Goal: Information Seeking & Learning: Compare options

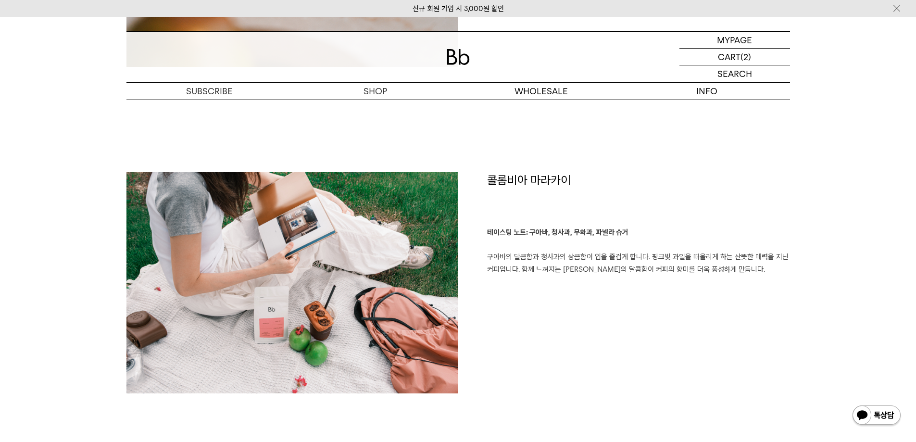
scroll to position [1251, 0]
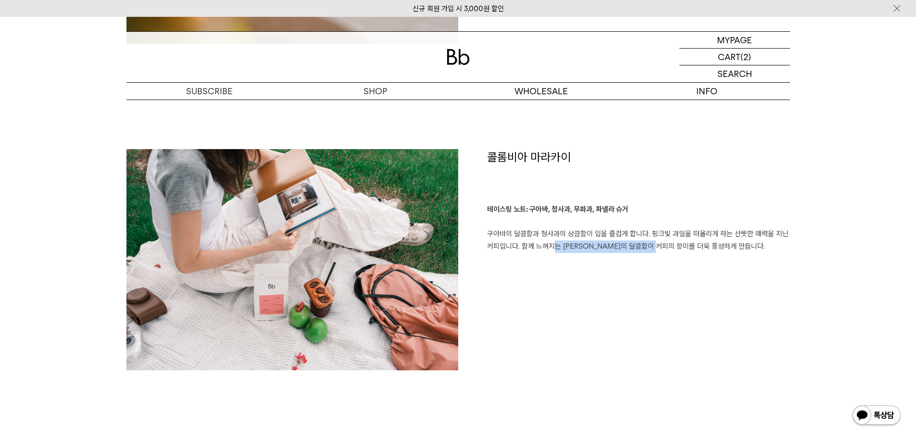
drag, startPoint x: 623, startPoint y: 246, endPoint x: 689, endPoint y: 246, distance: 65.4
click at [688, 246] on p "테이스팅 노트: 구아바, 청사과, 무화과, 파넬라 슈거 구아바의 달콤함과 청사과의 상큼함이 입을 즐겁게 합니다. 핑크빛 과일을 떠올리게 하는 …" at bounding box center [638, 227] width 303 height 49
click at [689, 246] on p "테이스팅 노트: 구아바, 청사과, 무화과, 파넬라 슈거 구아바의 달콤함과 청사과의 상큼함이 입을 즐겁게 합니다. 핑크빛 과일을 떠올리게 하는 …" at bounding box center [638, 227] width 303 height 49
drag, startPoint x: 587, startPoint y: 230, endPoint x: 710, endPoint y: 222, distance: 123.4
click at [710, 222] on p "테이스팅 노트: 구아바, 청사과, 무화과, 파넬라 슈거 구아바의 달콤함과 청사과의 상큼함이 입을 즐겁게 합니다. 핑크빛 과일을 떠올리게 하는 …" at bounding box center [638, 227] width 303 height 49
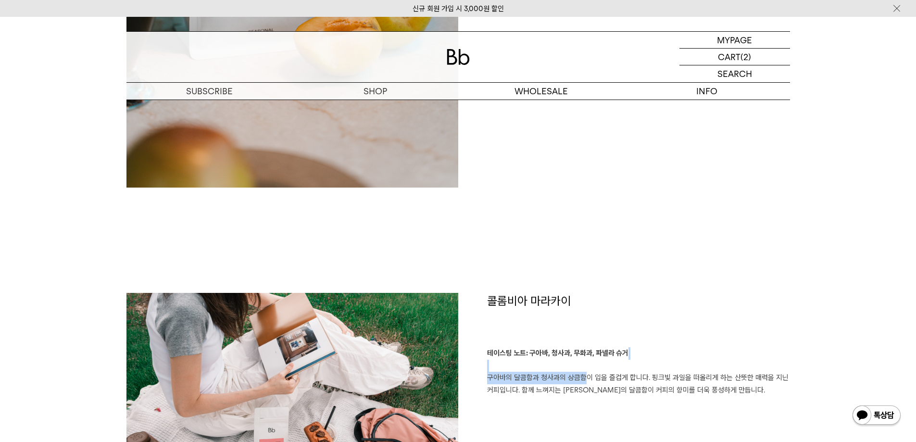
scroll to position [1106, 0]
click at [630, 367] on p "테이스팅 노트: 구아바, 청사과, 무화과, 파넬라 슈거 구아바의 달콤함과 청사과의 상큼함이 입을 즐겁게 합니다. 핑크빛 과일을 떠올리게 하는 …" at bounding box center [638, 372] width 303 height 49
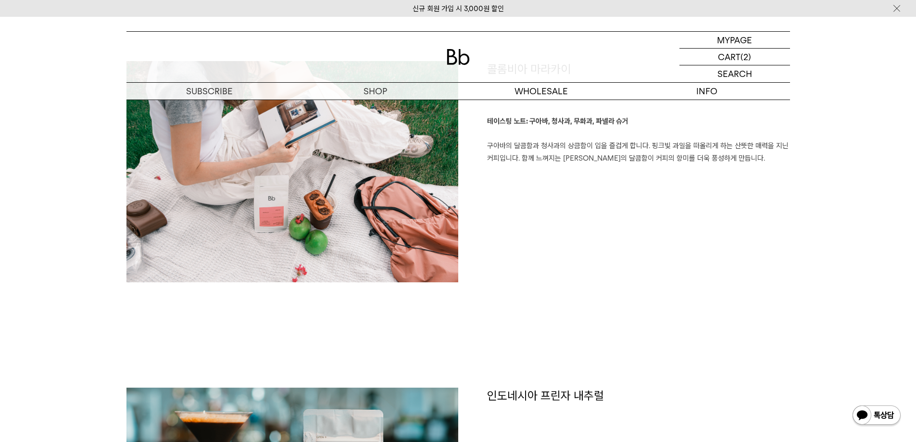
scroll to position [1202, 0]
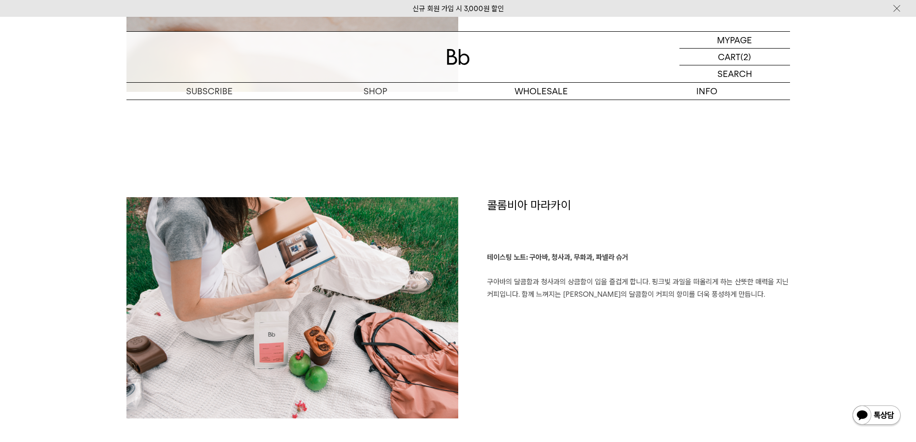
click at [514, 219] on h1 "콜롬비아 마라카이" at bounding box center [638, 224] width 303 height 55
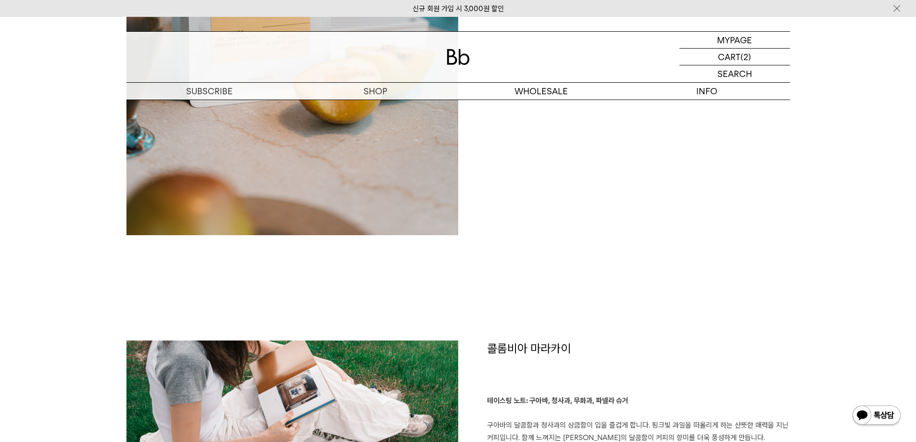
scroll to position [962, 0]
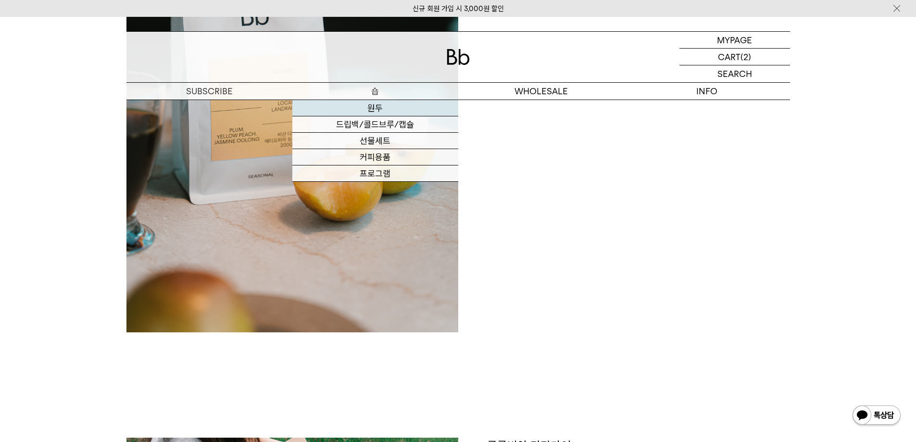
click at [380, 105] on link "원두" at bounding box center [375, 108] width 166 height 16
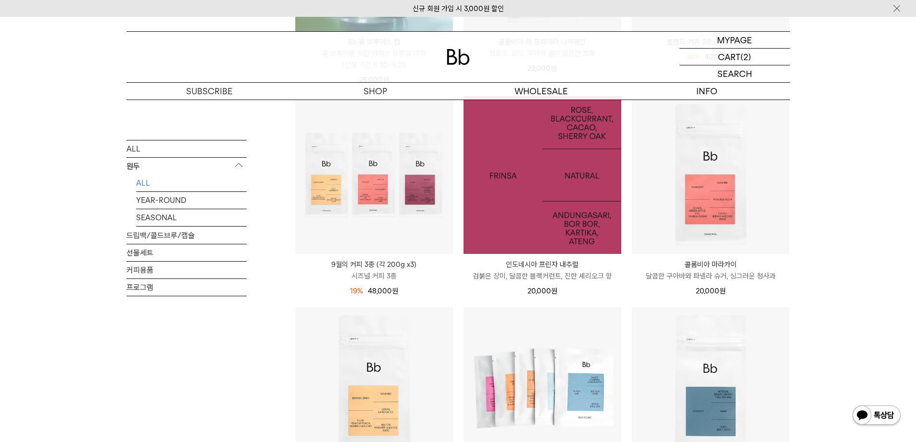
scroll to position [337, 0]
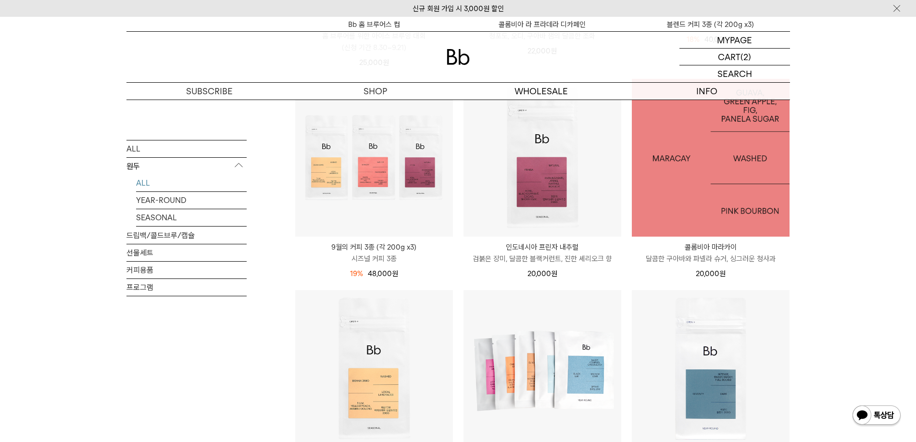
click at [709, 163] on img at bounding box center [711, 158] width 158 height 158
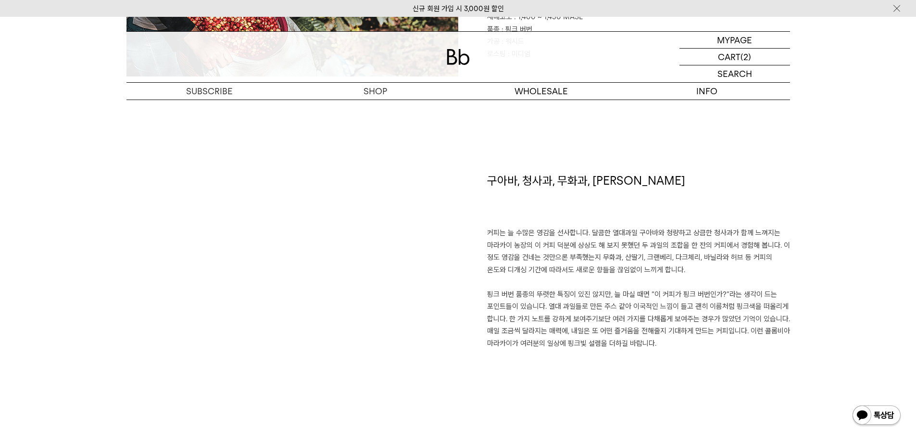
scroll to position [721, 0]
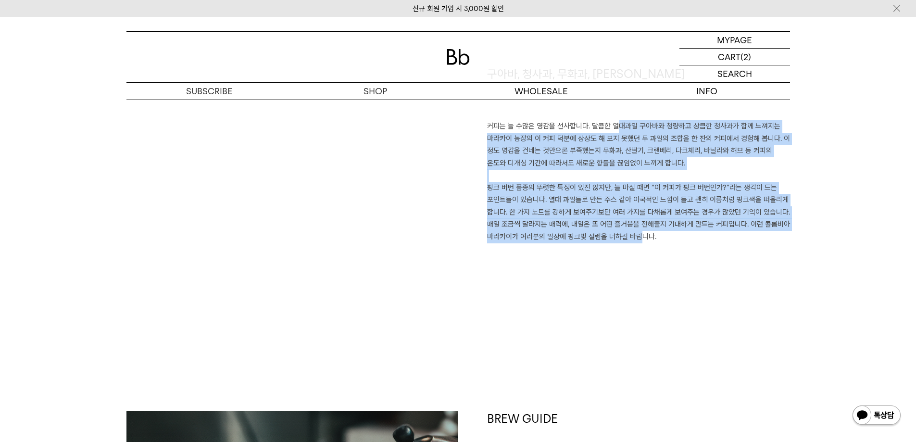
drag, startPoint x: 619, startPoint y: 185, endPoint x: 628, endPoint y: 232, distance: 48.5
click at [628, 232] on p "커피는 늘 수많은 영감을 선사합니다. 달콤한 열대과일 구아바와 청량하고 상큼한 청사과가 함께 느껴지는 마라카이 농장의 이 커피 덕분에 상상도 …" at bounding box center [638, 181] width 303 height 123
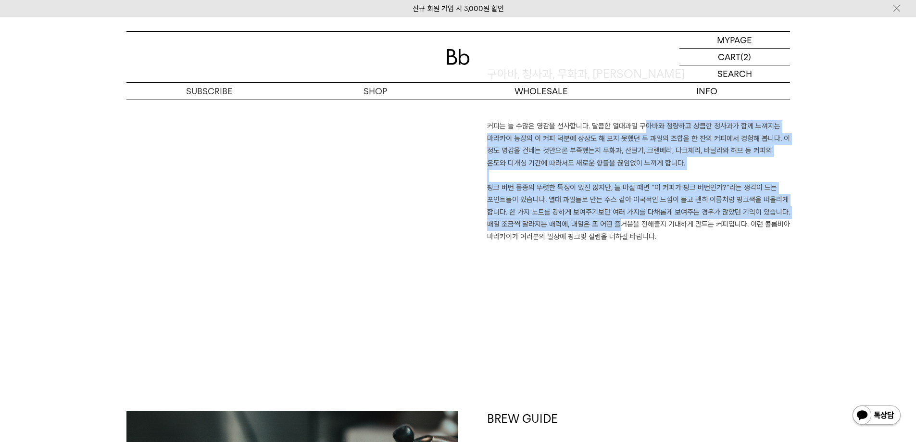
drag, startPoint x: 633, startPoint y: 123, endPoint x: 610, endPoint y: 229, distance: 108.8
click at [610, 229] on p "커피는 늘 수많은 영감을 선사합니다. 달콤한 열대과일 구아바와 청량하고 상큼한 청사과가 함께 느껴지는 마라카이 농장의 이 커피 덕분에 상상도 …" at bounding box center [638, 181] width 303 height 123
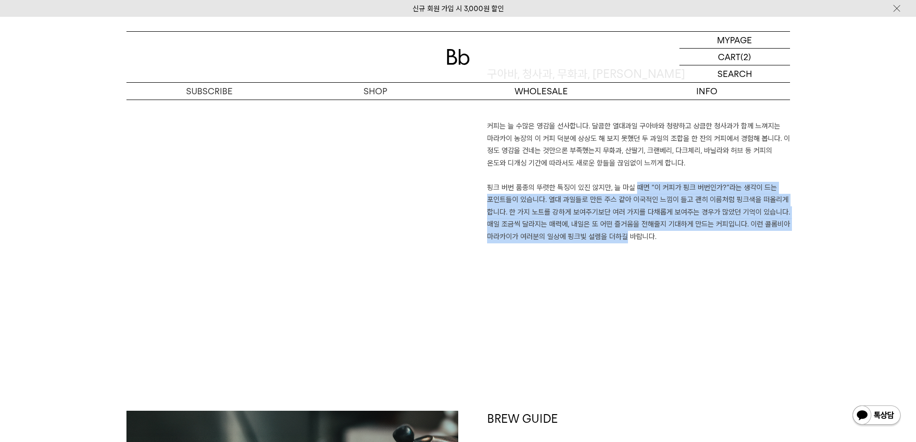
drag, startPoint x: 624, startPoint y: 182, endPoint x: 616, endPoint y: 244, distance: 63.1
click at [616, 244] on div "구아바, 청사과, 무화과, 파넬라 슈거 커피는 늘 수많은 영감을 선사합니다. 달콤한 열대과일 구아바와 청량하고 상큼한 청사과가 함께 느껴지는 …" at bounding box center [624, 190] width 332 height 249
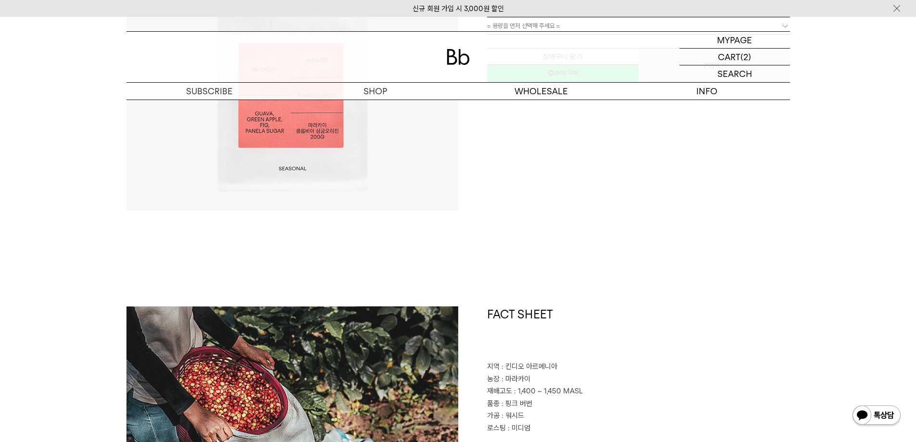
scroll to position [0, 0]
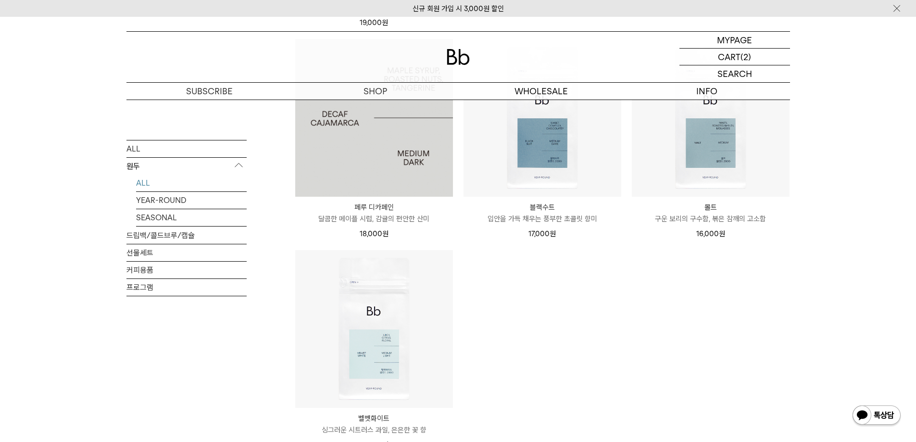
scroll to position [818, 0]
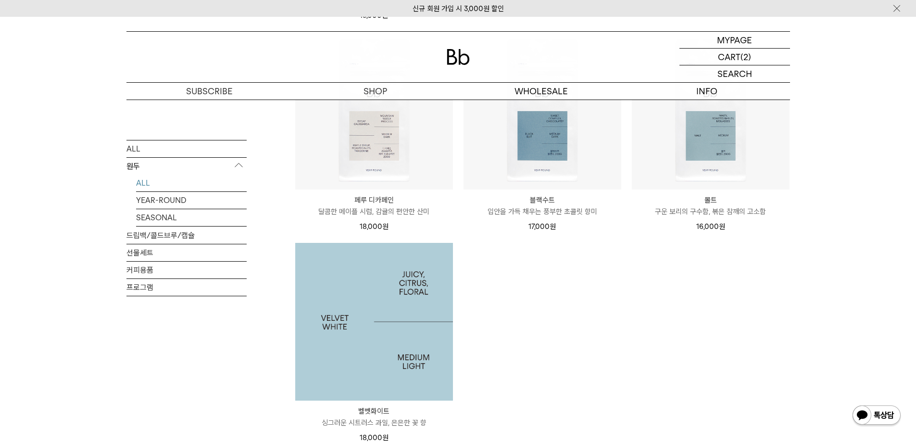
click at [431, 293] on img at bounding box center [374, 322] width 158 height 158
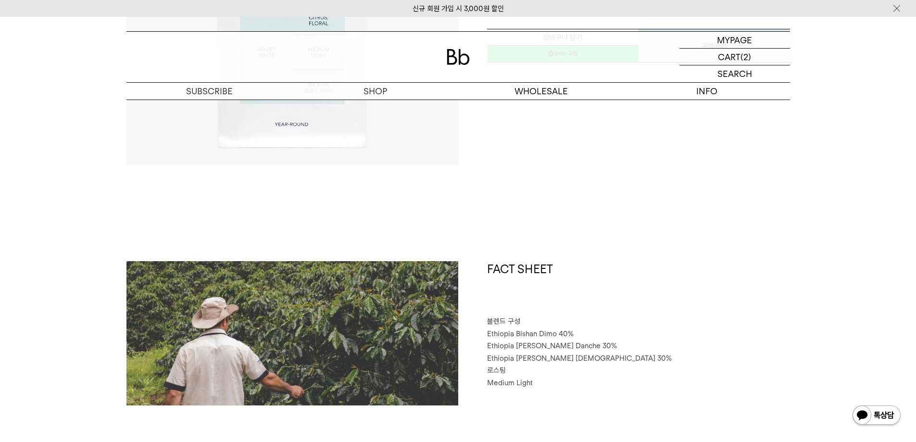
scroll to position [433, 0]
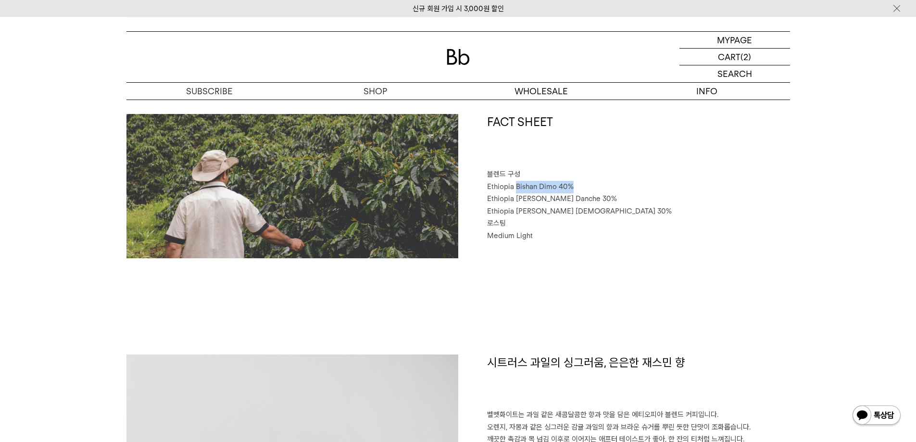
drag, startPoint x: 515, startPoint y: 187, endPoint x: 570, endPoint y: 186, distance: 55.3
click at [570, 186] on span "Ethiopia Bishan Dimo 40%" at bounding box center [530, 186] width 87 height 9
drag, startPoint x: 517, startPoint y: 200, endPoint x: 685, endPoint y: 193, distance: 168.0
click at [685, 193] on p "Ethiopia Habtamu Yirgacheffe Danche 30%" at bounding box center [638, 199] width 303 height 13
click at [545, 197] on span "Ethiopia Habtamu Yirgacheffe Danche 30%" at bounding box center [552, 198] width 130 height 9
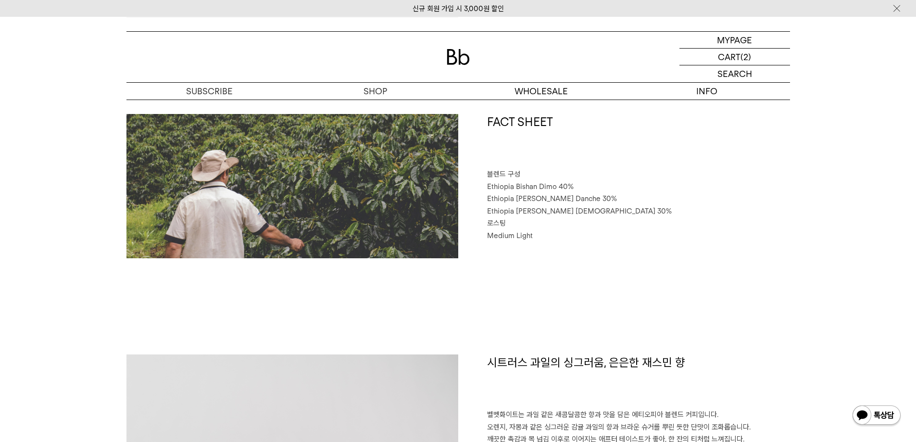
drag, startPoint x: 545, startPoint y: 195, endPoint x: 618, endPoint y: 197, distance: 73.1
click at [617, 197] on span "Ethiopia Habtamu Yirgacheffe Danche 30%" at bounding box center [552, 198] width 130 height 9
drag, startPoint x: 543, startPoint y: 206, endPoint x: 606, endPoint y: 211, distance: 62.7
click at [606, 211] on span "Ethiopia Habtamu Yirgacheffe Gotiti 30%" at bounding box center [579, 211] width 185 height 9
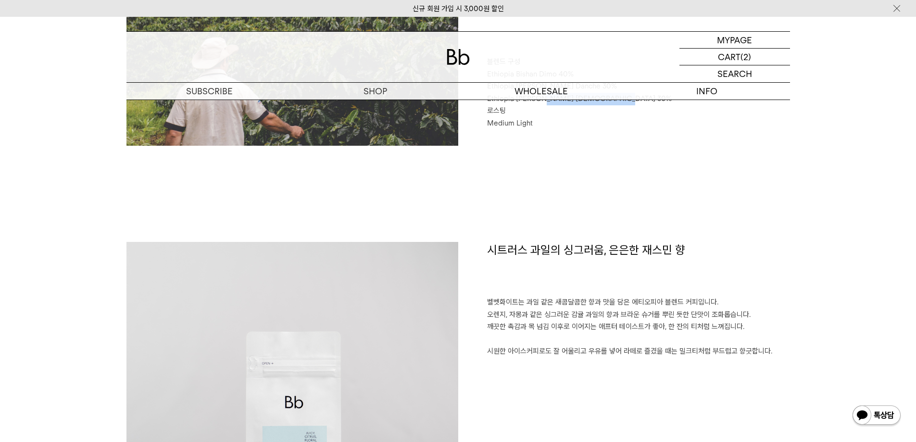
scroll to position [673, 0]
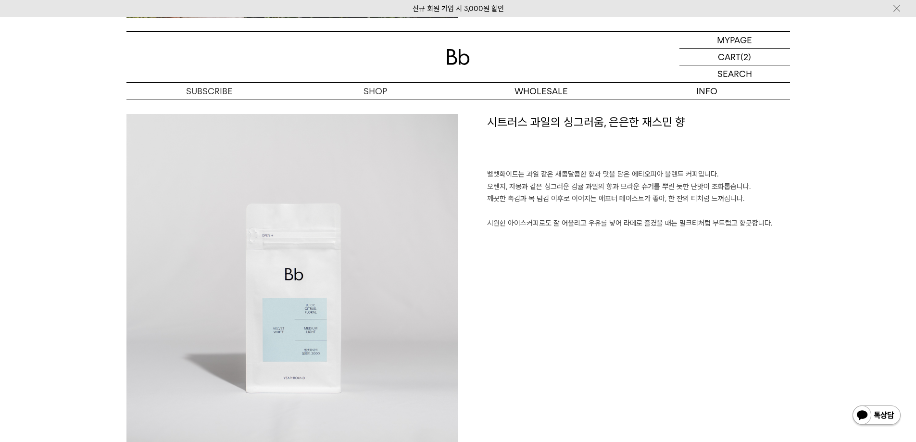
drag, startPoint x: 704, startPoint y: 222, endPoint x: 887, endPoint y: 225, distance: 183.3
click at [607, 196] on p "벨벳화이트는 과일 같은 새콤달콤한 향과 맛을 담은 에티오피아 블렌드 커피입니다. 오렌지, 자몽과 같은 싱그러운 감귤 과일의 향과 브라운 슈거를…" at bounding box center [638, 199] width 303 height 62
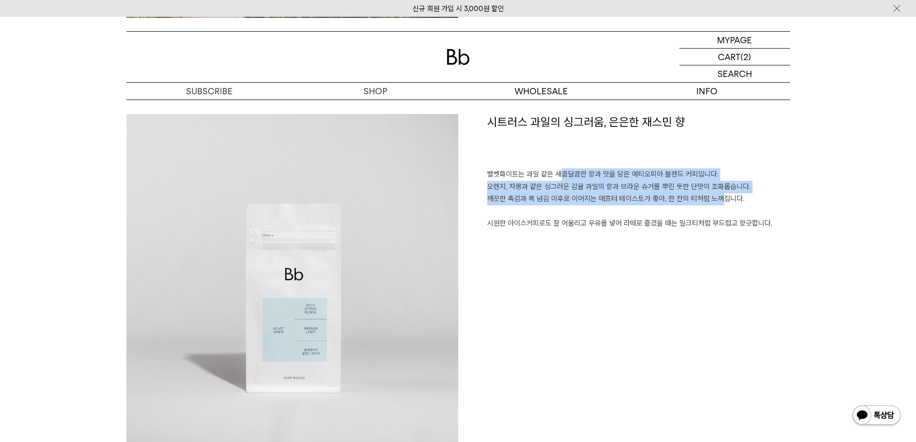
drag, startPoint x: 580, startPoint y: 193, endPoint x: 700, endPoint y: 196, distance: 119.8
click at [695, 196] on p "벨벳화이트는 과일 같은 새콤달콤한 향과 맛을 담은 에티오피아 블렌드 커피입니다. 오렌지, 자몽과 같은 싱그러운 감귤 과일의 향과 브라운 슈거를…" at bounding box center [638, 199] width 303 height 62
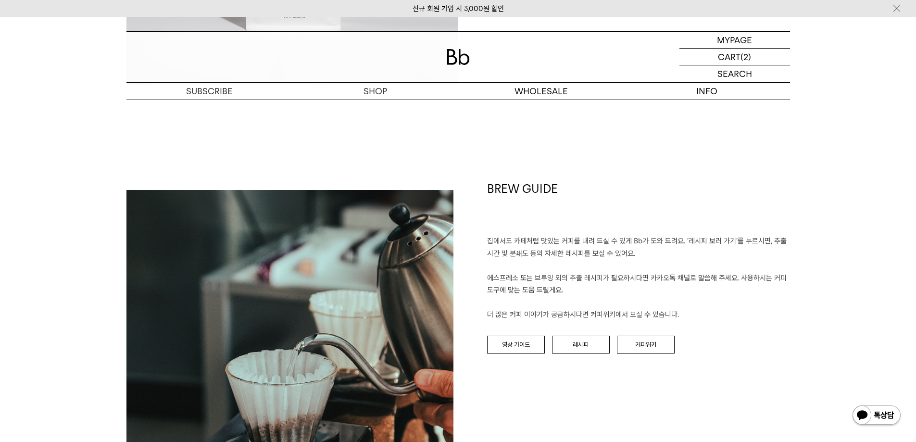
scroll to position [1106, 0]
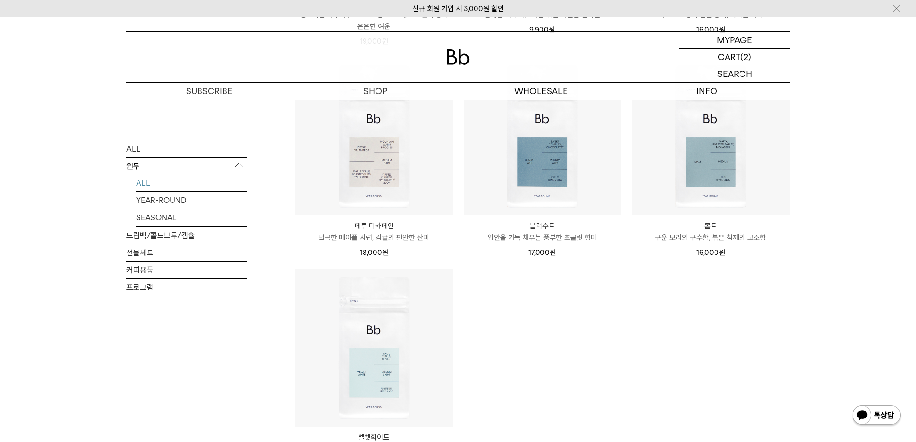
scroll to position [770, 0]
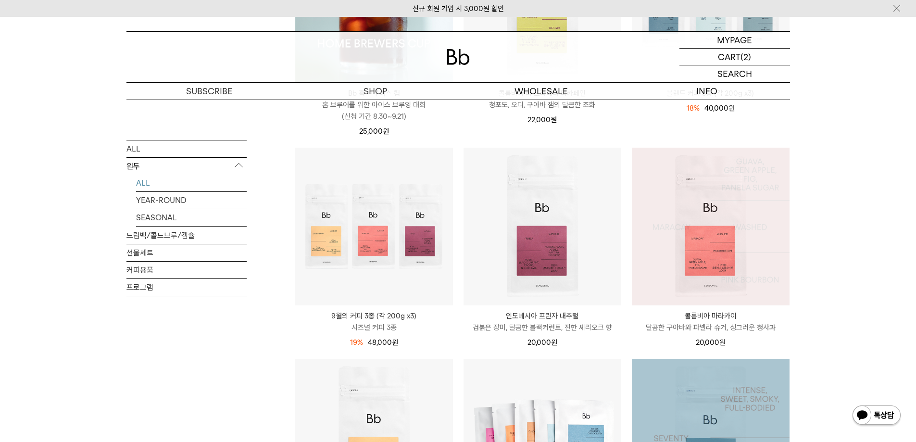
scroll to position [192, 0]
